Goal: Information Seeking & Learning: Stay updated

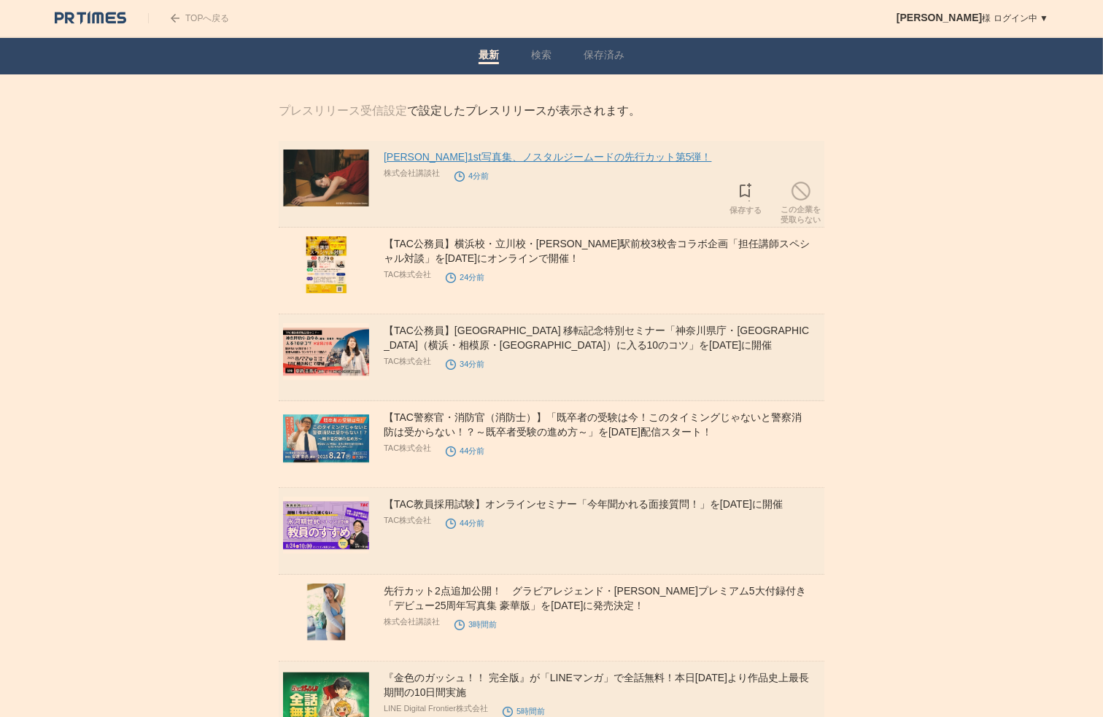
click at [429, 158] on link "[PERSON_NAME]1st写真集、ノスタルジームードの先行カット第5弾！" at bounding box center [548, 157] width 328 height 12
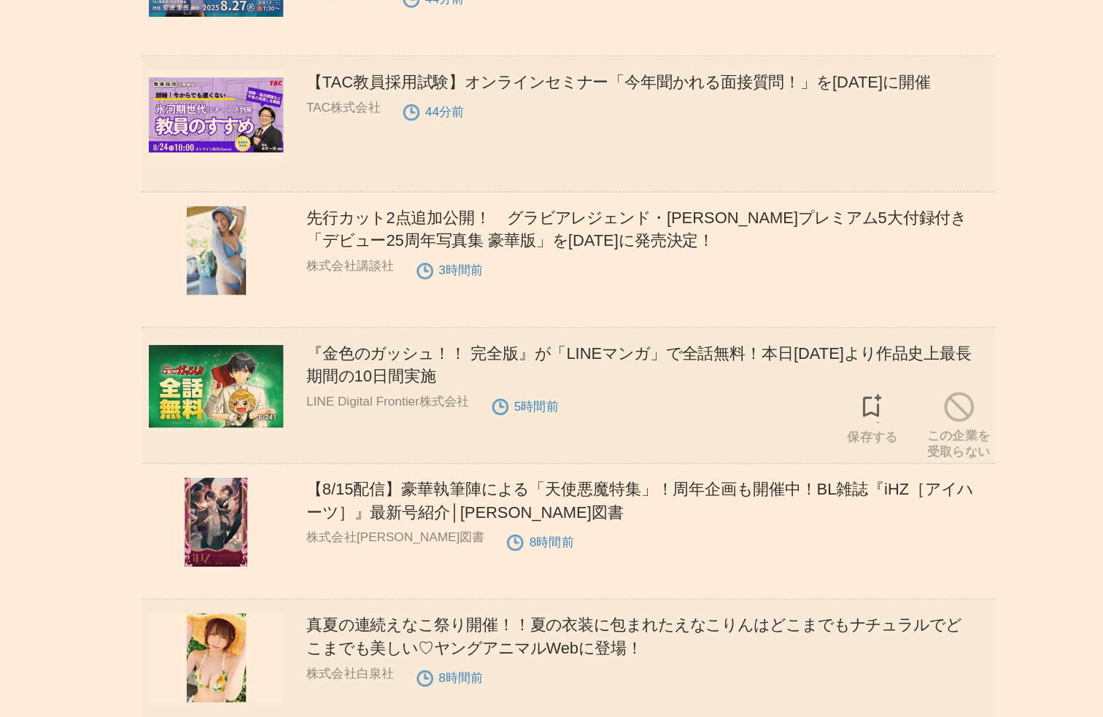
scroll to position [225, 0]
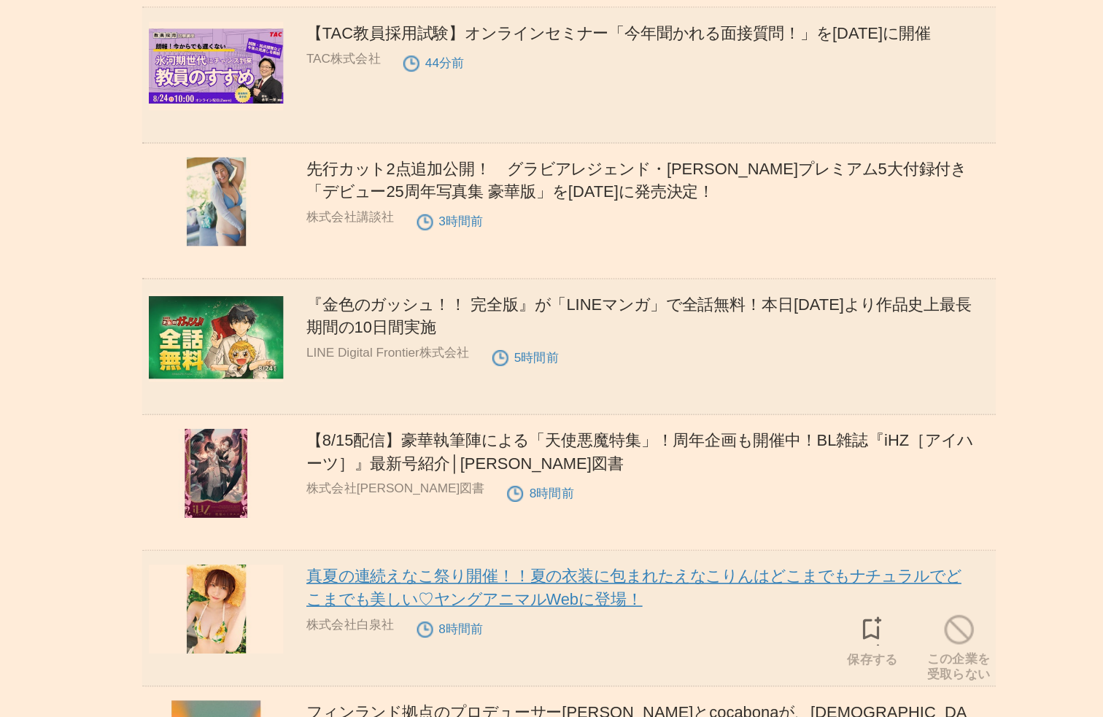
click at [520, 625] on link "真夏の連続えなこ祭り開催！！夏の衣装に包まれたえなこりんはどこまでもナチュラルでどこまでも美しい♡ヤングアニマルWebに登場！" at bounding box center [593, 634] width 419 height 26
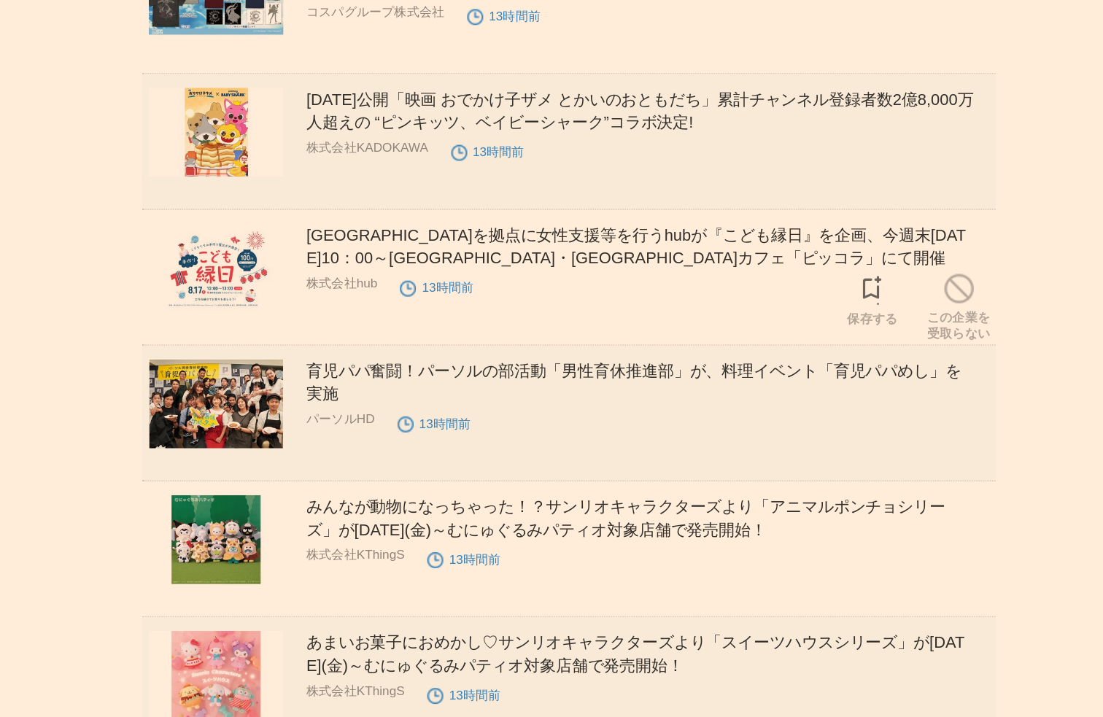
scroll to position [1841, 0]
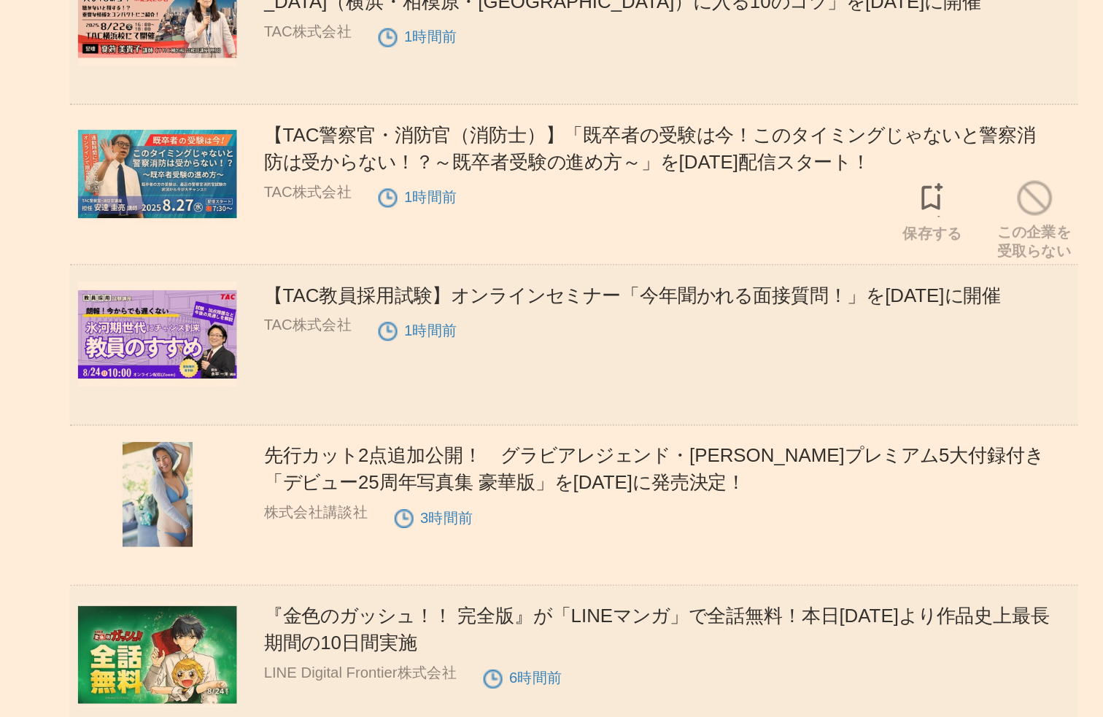
scroll to position [221, 0]
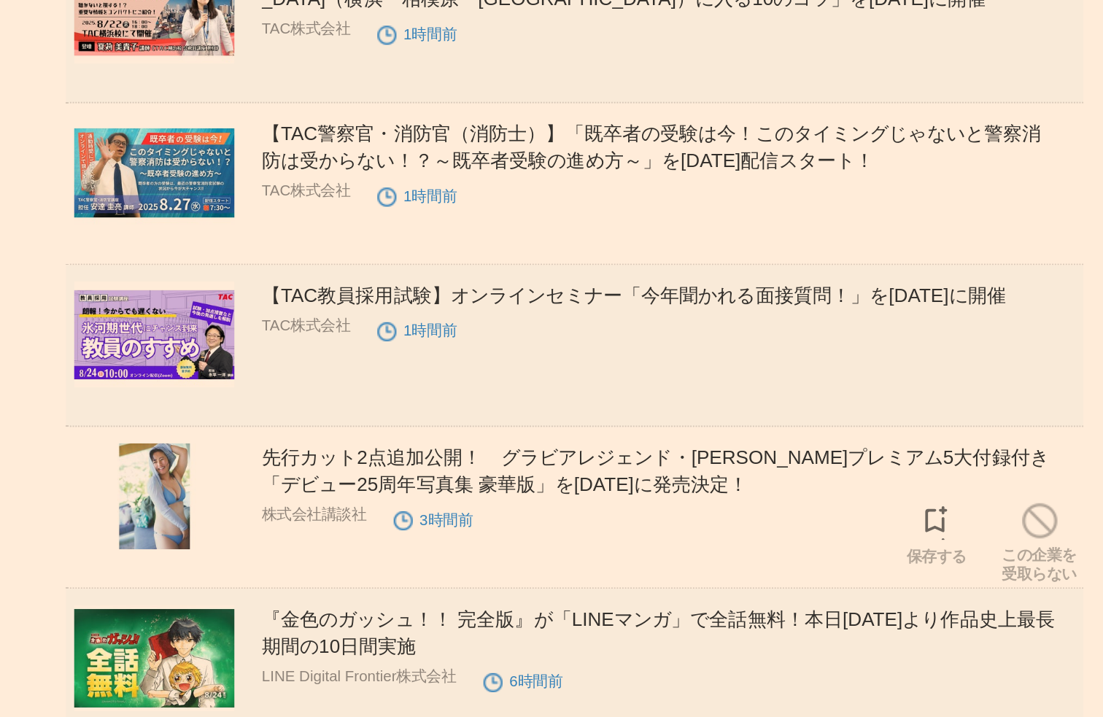
click at [587, 379] on h2 "先行カット2点追加公開！　グラビアレジェンド・[PERSON_NAME]プレミアム5大付録付き「デビュー25周年写真集 豪華版」を[DATE]に発売決定！" at bounding box center [603, 377] width 438 height 29
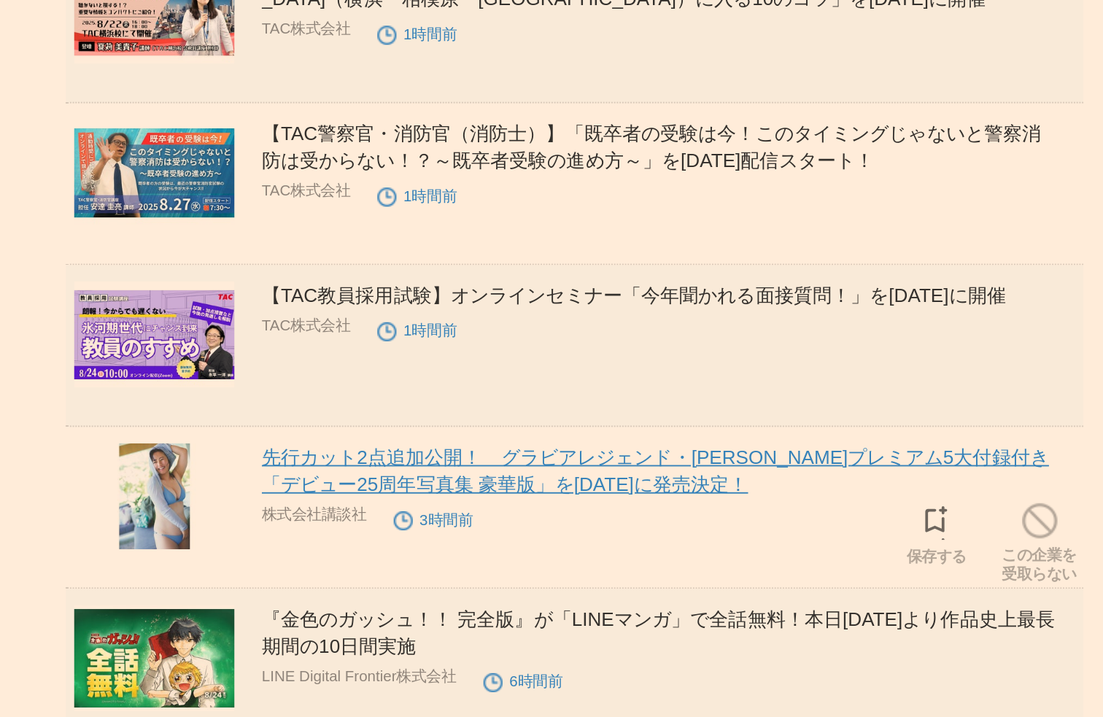
click at [596, 368] on link "先行カット2点追加公開！　グラビアレジェンド・[PERSON_NAME]プレミアム5大付録付き「デビュー25周年写真集 豪華版」を[DATE]に発売決定！" at bounding box center [595, 377] width 422 height 26
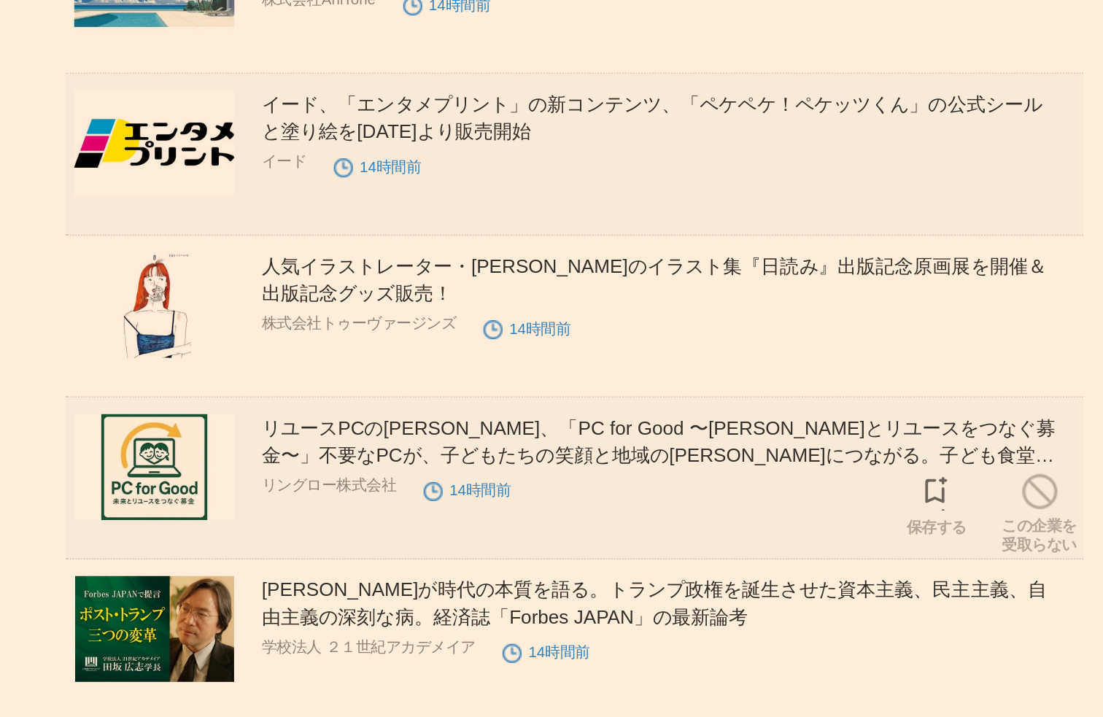
scroll to position [2548, 0]
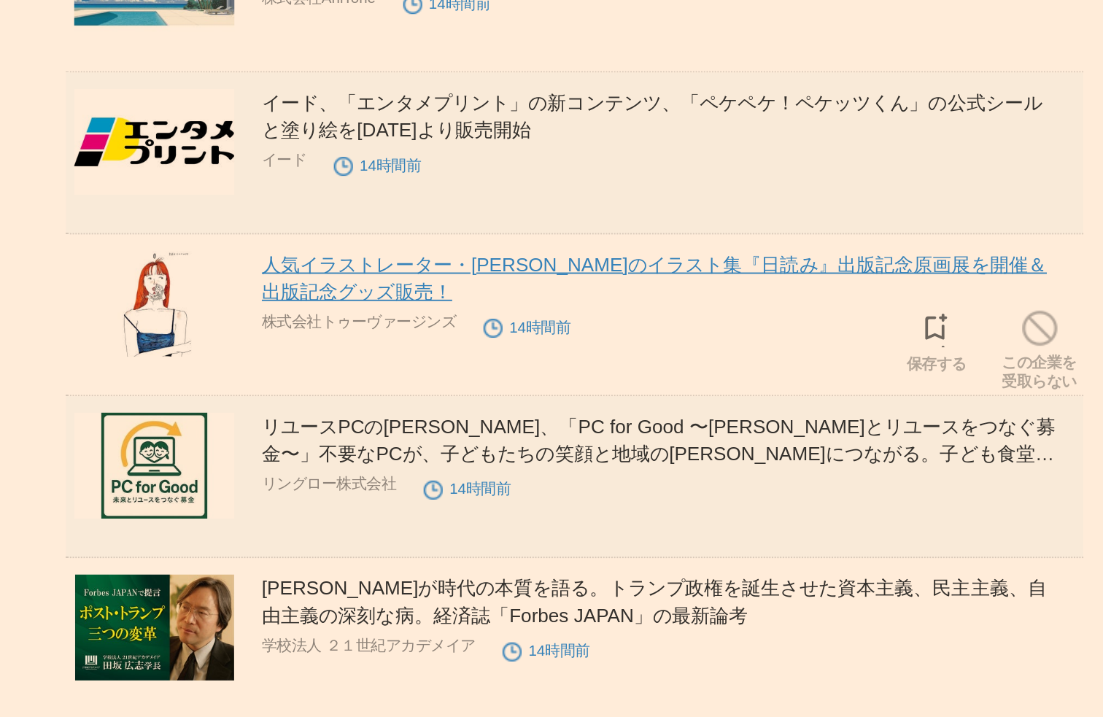
click at [544, 477] on link "人気イラストレーター・[PERSON_NAME]のイラスト集『日読み』出版記念原画展を開催＆出版記念グッズ販売！" at bounding box center [594, 481] width 421 height 26
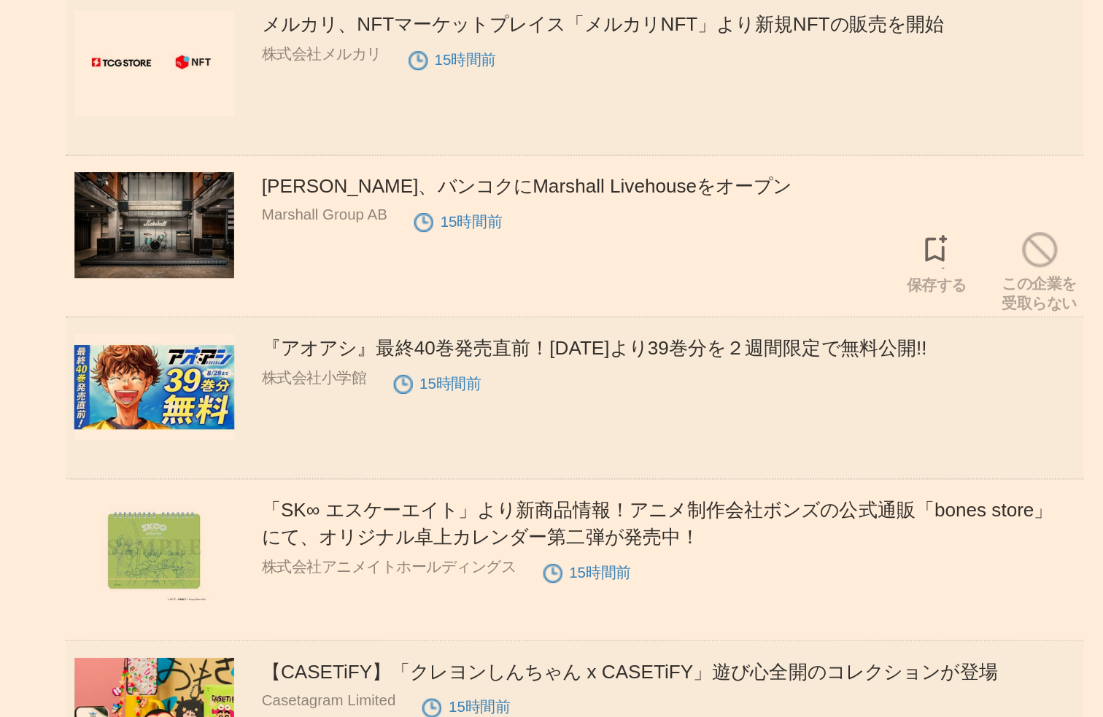
scroll to position [3139, 0]
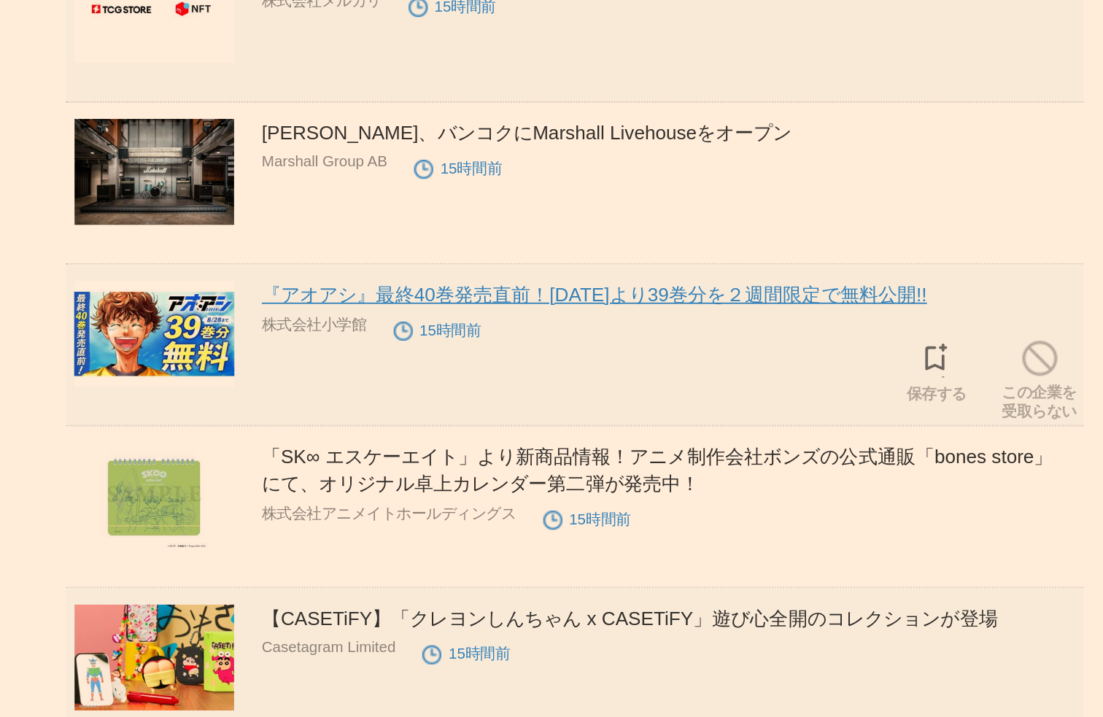
click at [544, 496] on link "『アオアシ』最終40巻発売直前！8月15日(金)より39巻分を２週間限定で無料公開!!" at bounding box center [562, 490] width 357 height 12
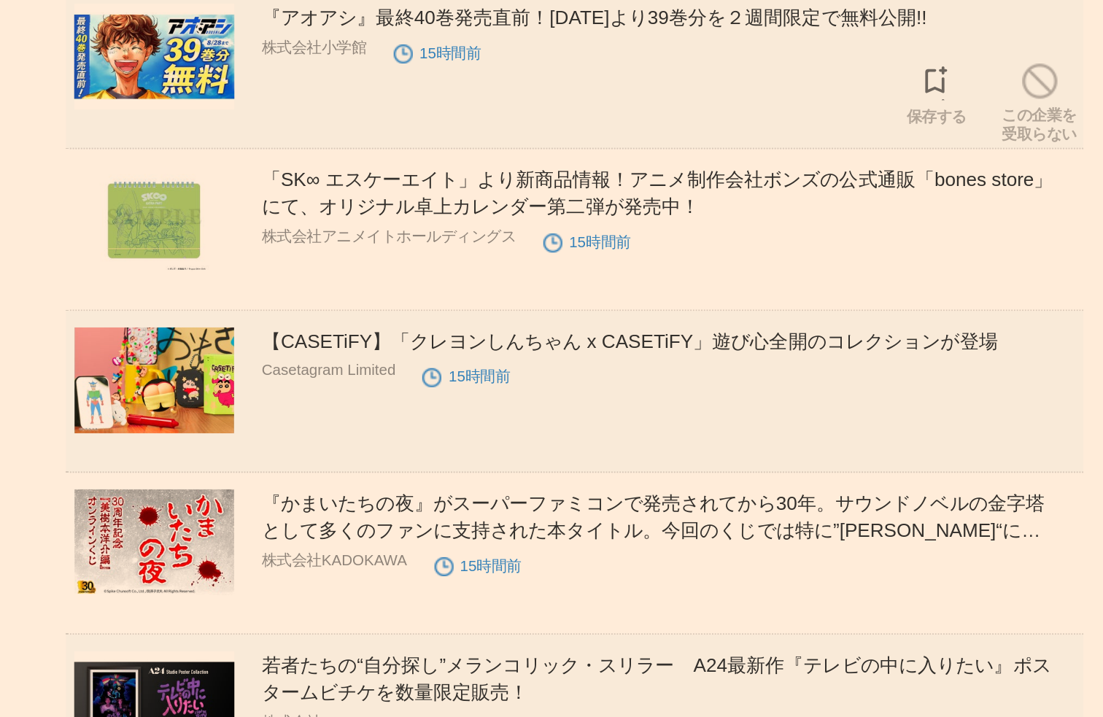
scroll to position [3289, 0]
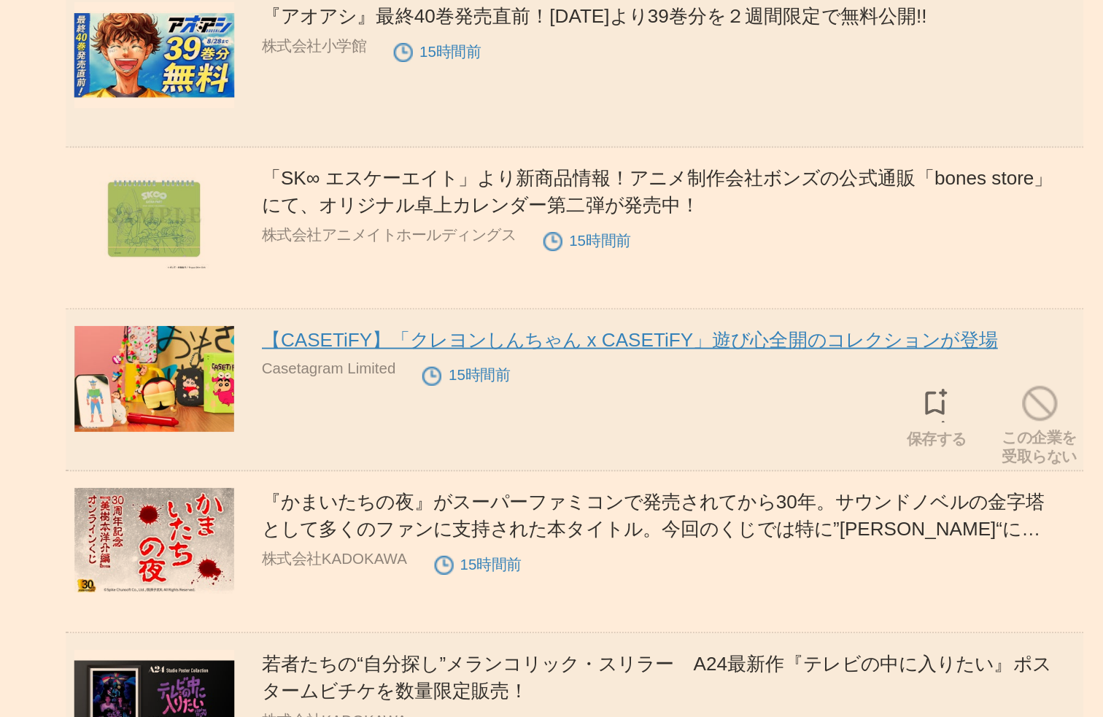
click at [487, 520] on link "【CASETiFY】「クレヨンしんちゃん x CASETiFY」遊び心全開のコレクションが登場" at bounding box center [581, 514] width 395 height 12
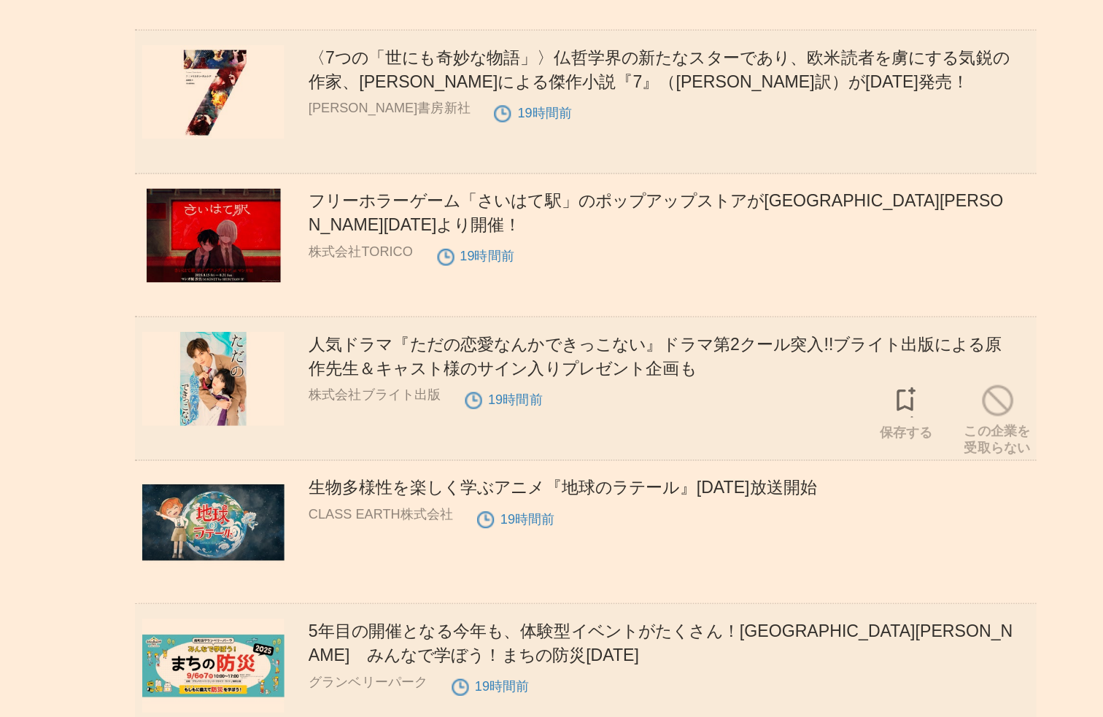
scroll to position [5572, 0]
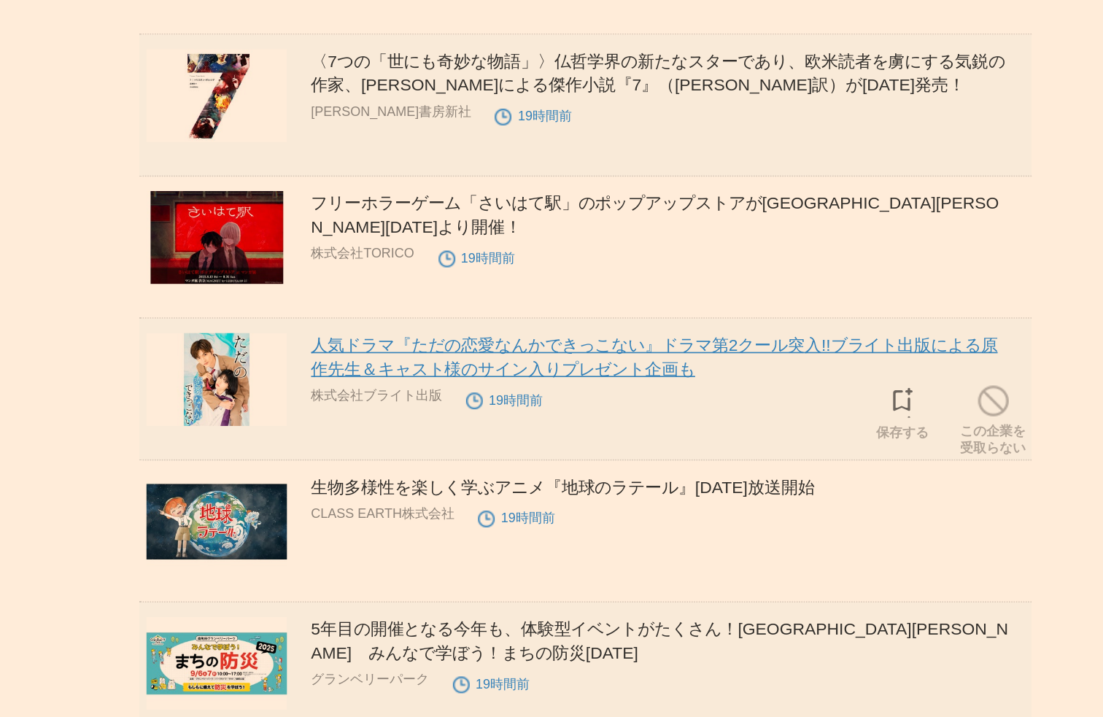
click at [472, 495] on link "人気ドラマ『ただの恋愛なんかできっこない』ドラマ第2クール突入!!ブライト出版による原作先生＆キャスト様のサイン入りプレゼント企画も" at bounding box center [594, 495] width 420 height 26
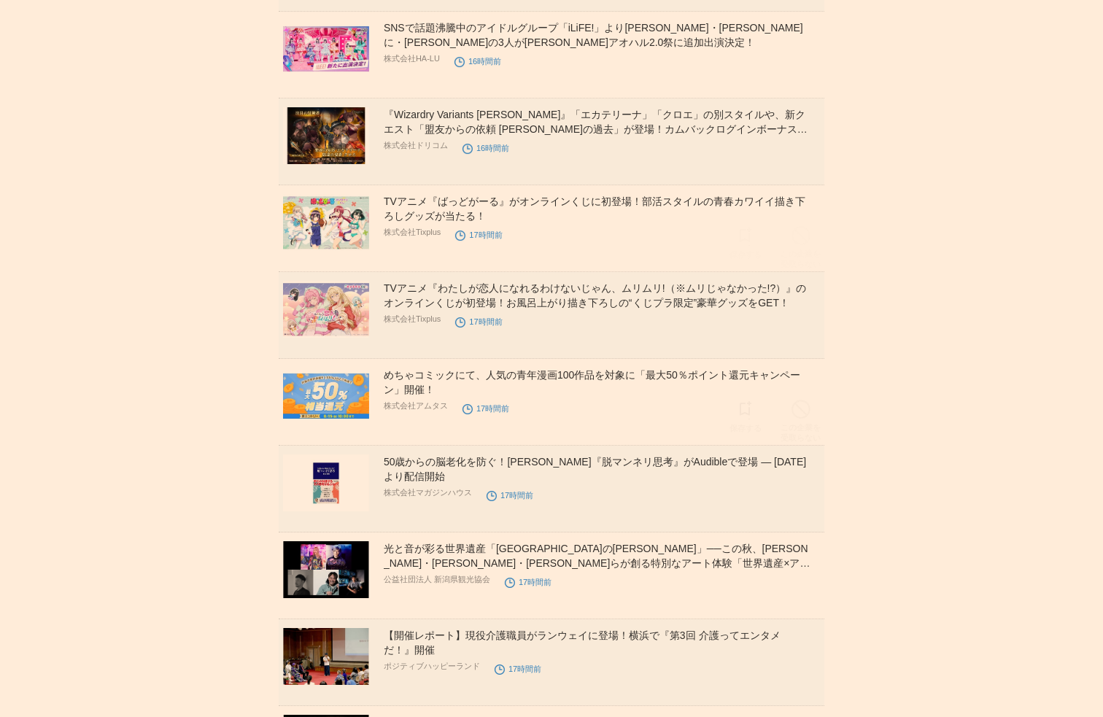
scroll to position [3879, 0]
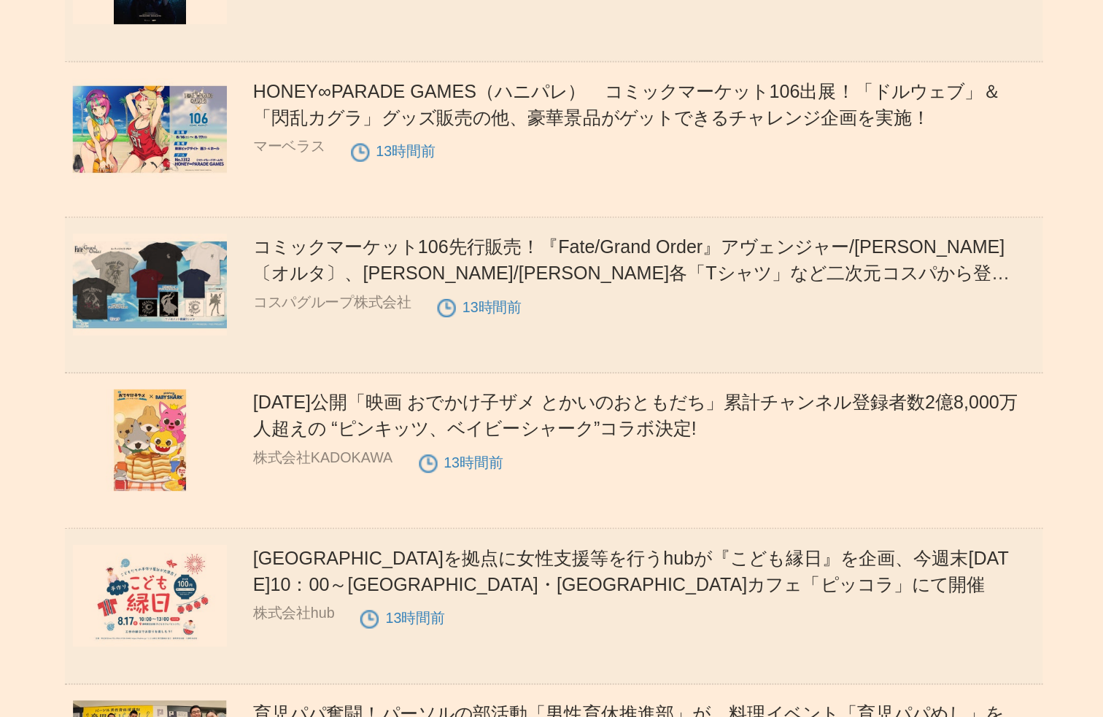
scroll to position [1625, 0]
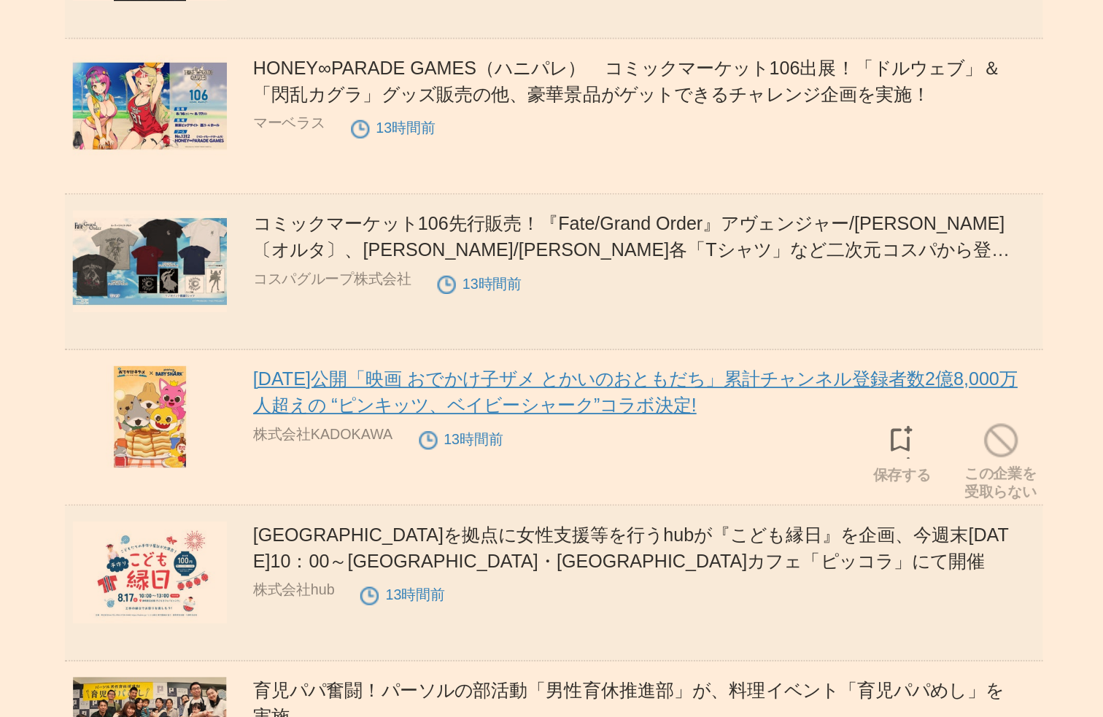
click at [557, 535] on link "[DATE]公開「映画 おでかけ子ザメ とかいのおともだち」累計チャンネル登録者数2億8,000万人超えの “ピンキッツ、ベイビーシャーク”コラボ決定!" at bounding box center [597, 535] width 427 height 26
